Goal: Task Accomplishment & Management: Complete application form

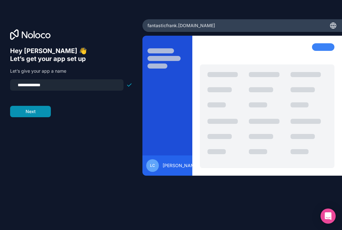
click at [27, 107] on button "Next" at bounding box center [30, 111] width 41 height 11
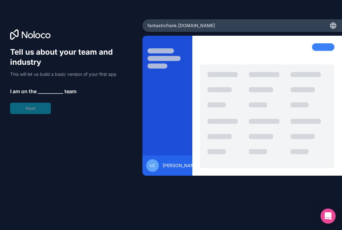
click at [27, 109] on div "Tell us about your team and industry This will let us build a basic version of …" at bounding box center [71, 80] width 122 height 67
click at [45, 89] on span "__________" at bounding box center [50, 91] width 25 height 8
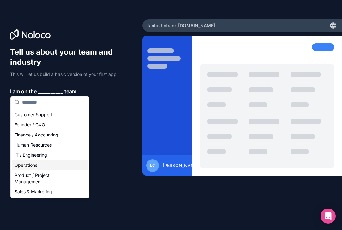
click at [32, 169] on div "Operations" at bounding box center [50, 165] width 76 height 10
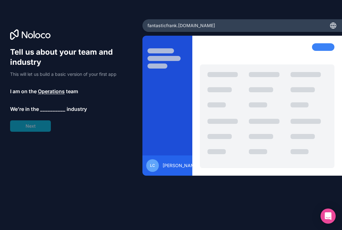
click at [41, 110] on span "__________" at bounding box center [52, 109] width 25 height 8
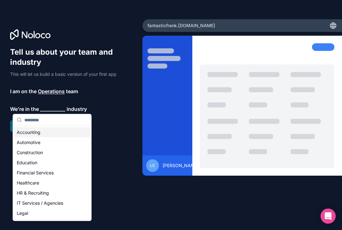
click at [39, 120] on input "text" at bounding box center [55, 119] width 63 height 11
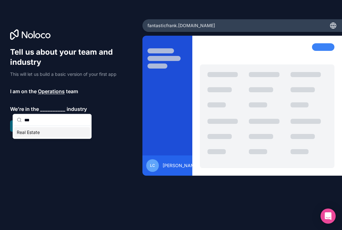
type input "***"
click at [42, 131] on div "Real Estate" at bounding box center [52, 132] width 76 height 10
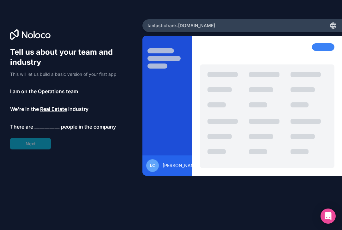
click at [42, 128] on span "__________" at bounding box center [46, 127] width 25 height 8
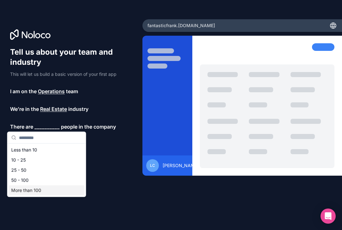
click at [27, 187] on div "More than 100" at bounding box center [47, 190] width 76 height 10
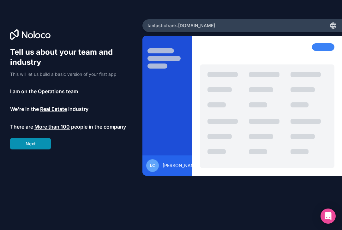
click at [41, 141] on button "Next" at bounding box center [30, 143] width 41 height 11
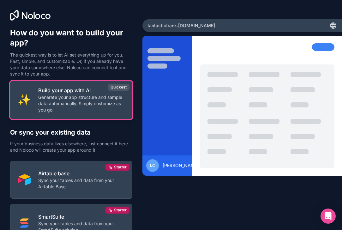
click at [54, 106] on p "Generate your app structure and sample data automatically. Simply customize as …" at bounding box center [81, 103] width 86 height 19
click at [71, 100] on p "Generate your app structure and sample data automatically. Simply customize as …" at bounding box center [81, 103] width 86 height 19
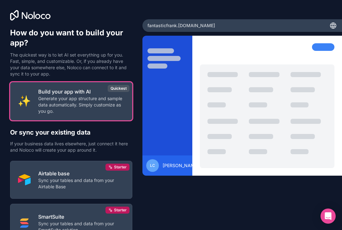
click at [269, 24] on div "fantasticfrank .[DOMAIN_NAME]" at bounding box center [241, 25] width 199 height 13
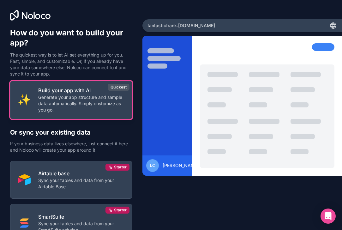
scroll to position [49, 0]
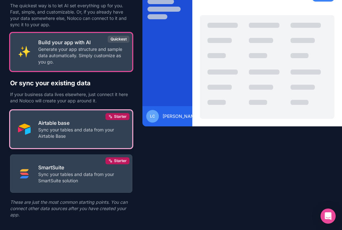
click at [95, 129] on p "Sync your tables and data from your Airtable Base" at bounding box center [81, 133] width 86 height 13
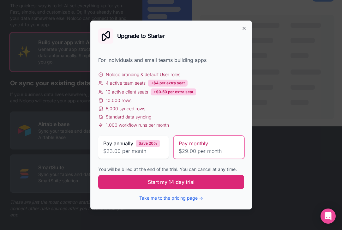
click at [173, 184] on span "Start my 14 day trial" at bounding box center [171, 182] width 47 height 8
